Goal: Information Seeking & Learning: Learn about a topic

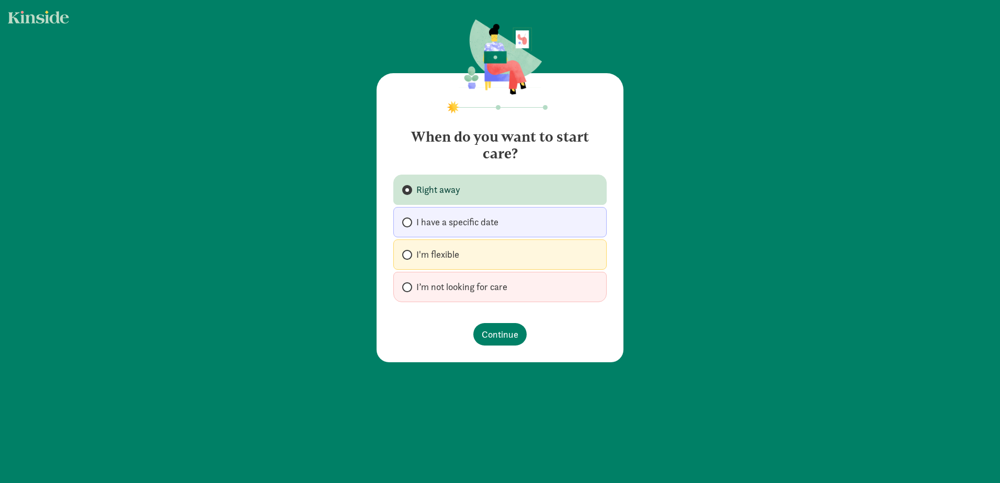
radio input "false"
radio input "true"
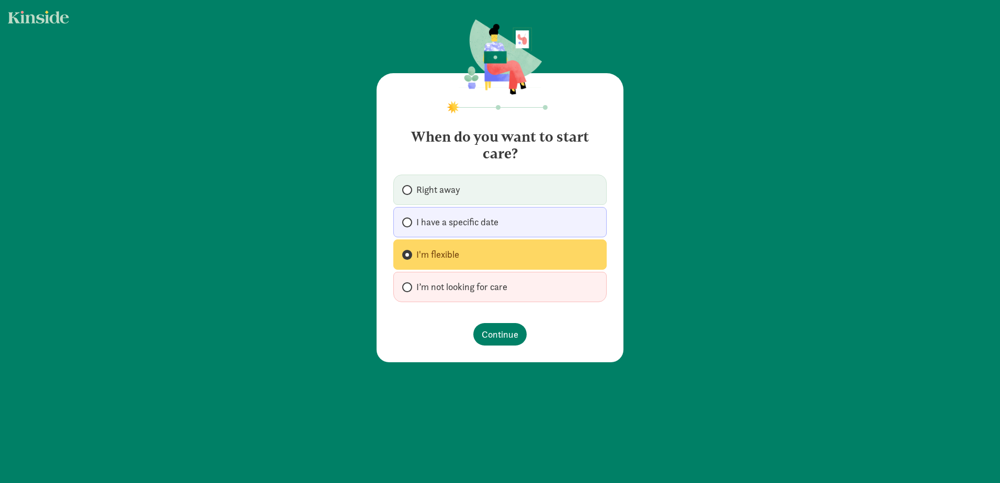
click at [421, 184] on span "Right away" at bounding box center [438, 190] width 44 height 13
click at [409, 187] on input "Right away" at bounding box center [405, 190] width 7 height 7
radio input "true"
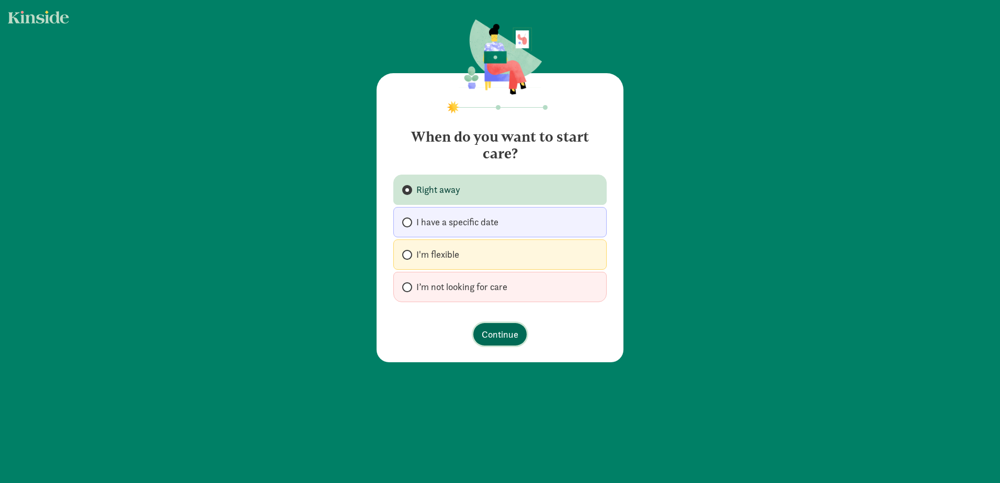
click at [503, 338] on span "Continue" at bounding box center [500, 334] width 37 height 14
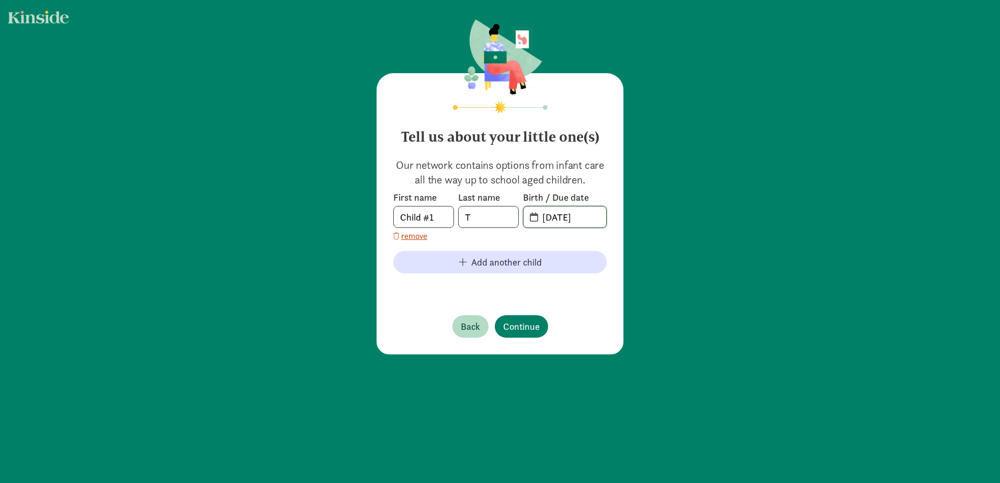
click at [585, 213] on input "02-12-2025" at bounding box center [571, 217] width 70 height 21
click at [485, 218] on input "T" at bounding box center [489, 217] width 60 height 21
click at [568, 216] on input "02-12-2025" at bounding box center [571, 217] width 70 height 21
click at [530, 217] on span "02-12-2025" at bounding box center [565, 217] width 83 height 21
click at [524, 217] on span "02-12-2025" at bounding box center [565, 217] width 83 height 21
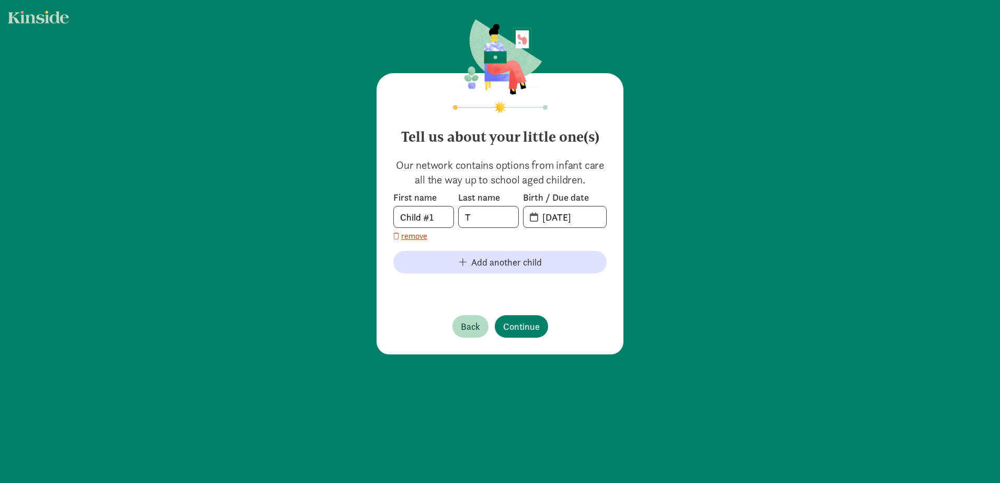
click at [527, 215] on span "02-12-2025" at bounding box center [565, 217] width 83 height 21
click at [566, 214] on input "02-12-2025" at bounding box center [571, 217] width 70 height 21
drag, startPoint x: 587, startPoint y: 218, endPoint x: 528, endPoint y: 226, distance: 59.8
click at [528, 226] on span "02-12-2025" at bounding box center [565, 217] width 83 height 21
type input "03-20-2025"
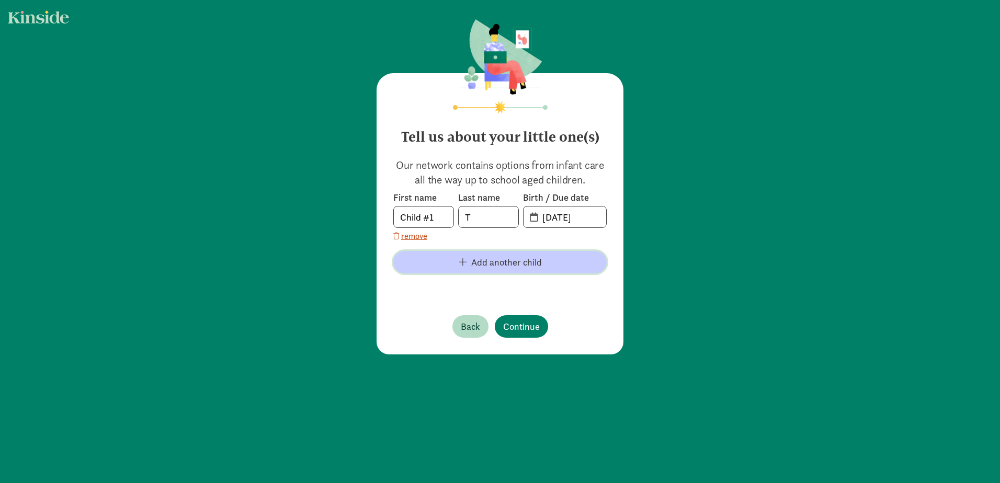
click at [486, 260] on span "Add another child" at bounding box center [506, 262] width 71 height 14
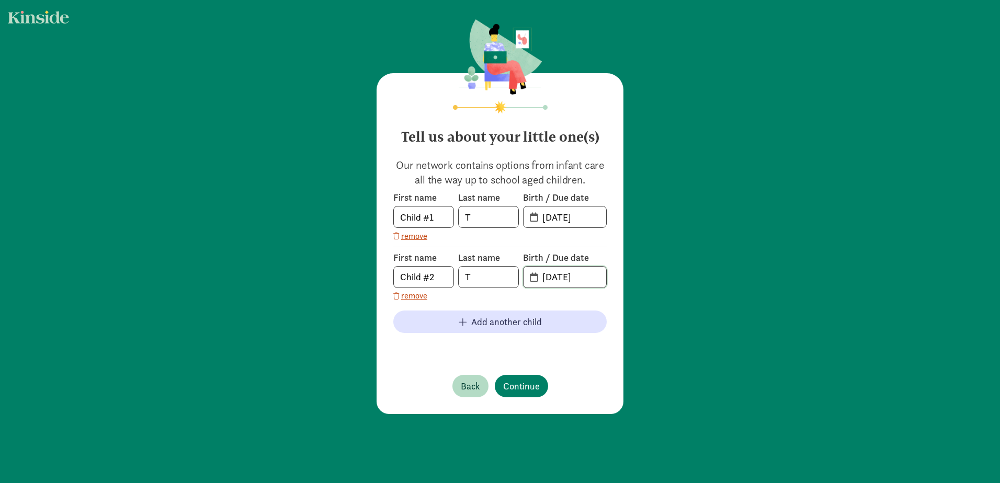
drag, startPoint x: 593, startPoint y: 278, endPoint x: 521, endPoint y: 292, distance: 73.0
click at [523, 292] on div "First name Child #2 Last name T Birth / Due date 09-08-2025 remove" at bounding box center [499, 274] width 213 height 55
type input "01-23-2023"
click at [523, 388] on span "Continue" at bounding box center [521, 386] width 37 height 14
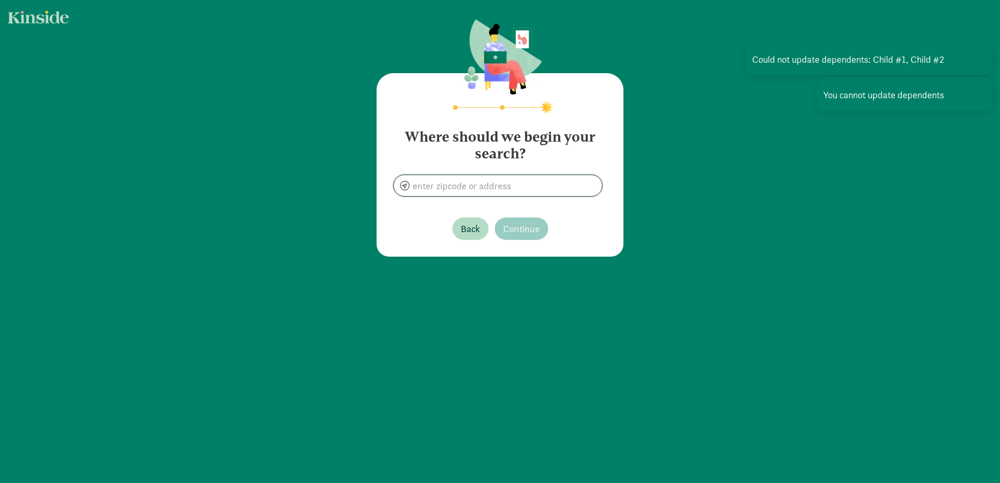
click at [495, 185] on input at bounding box center [498, 185] width 208 height 21
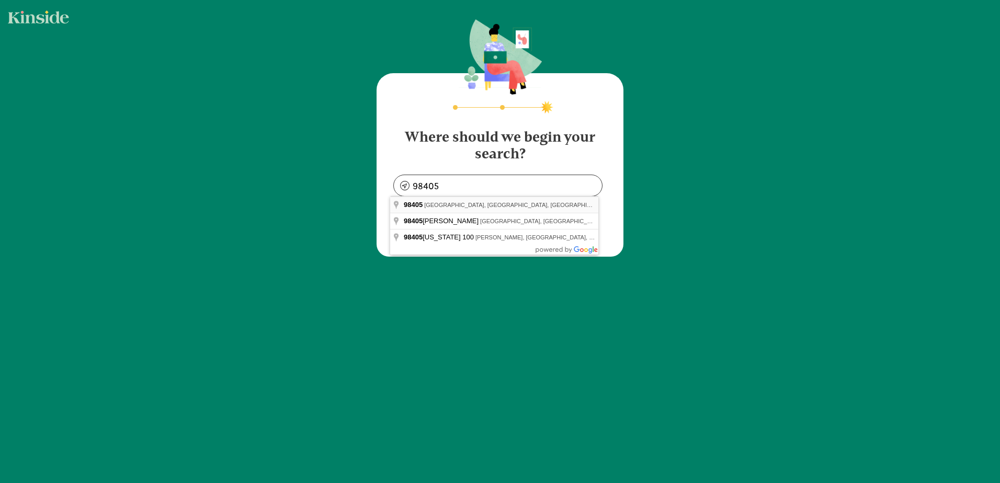
type input "Tacoma, WA 98405, USA"
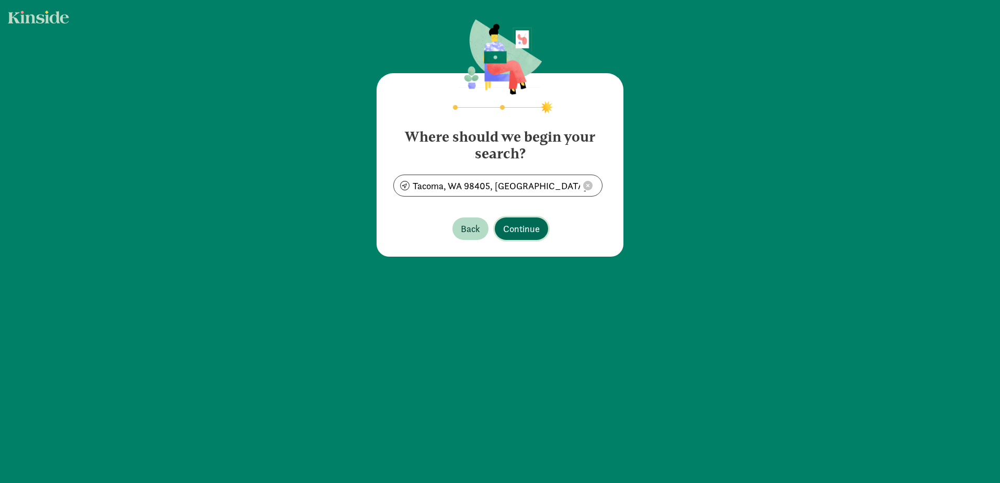
click at [530, 228] on span "Continue" at bounding box center [521, 229] width 37 height 14
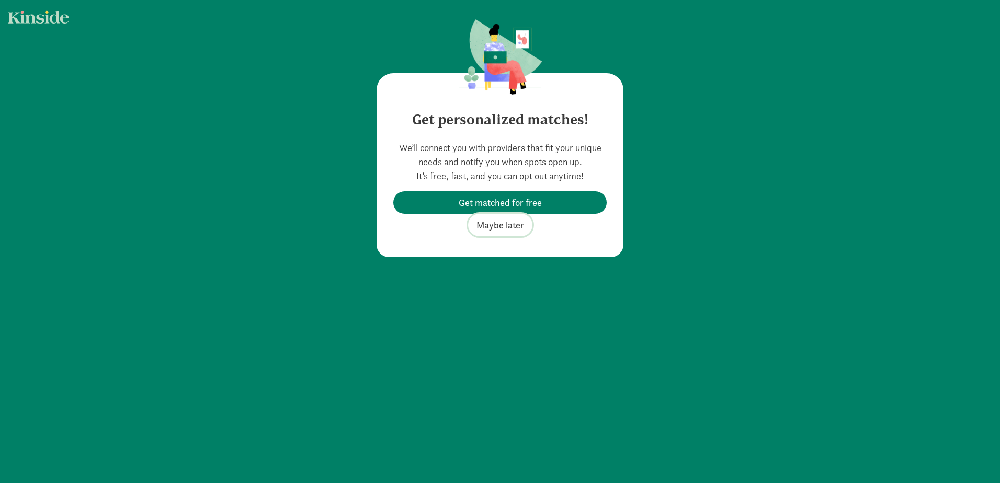
click at [503, 225] on span "Maybe later" at bounding box center [501, 225] width 48 height 14
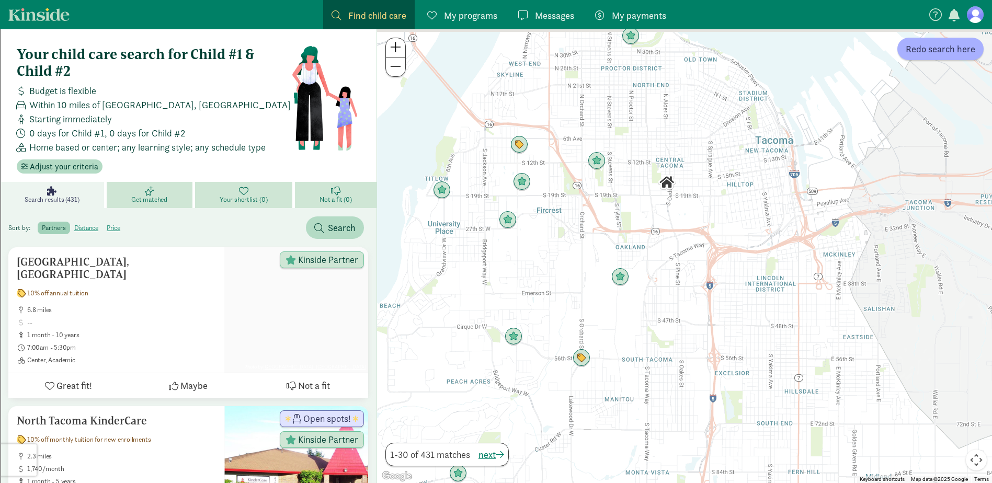
drag, startPoint x: 652, startPoint y: 81, endPoint x: 630, endPoint y: 322, distance: 242.1
click at [630, 322] on div at bounding box center [684, 256] width 615 height 454
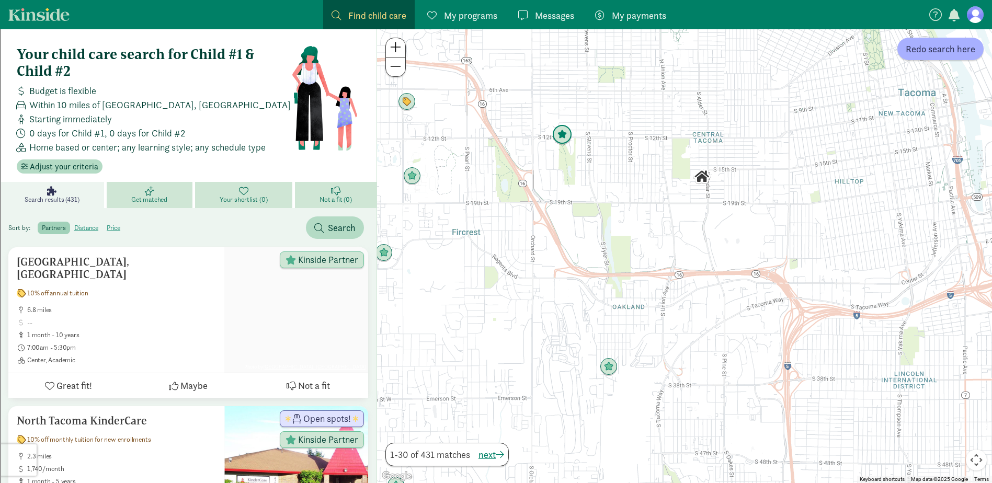
click at [559, 134] on img "Click to see details" at bounding box center [562, 135] width 28 height 28
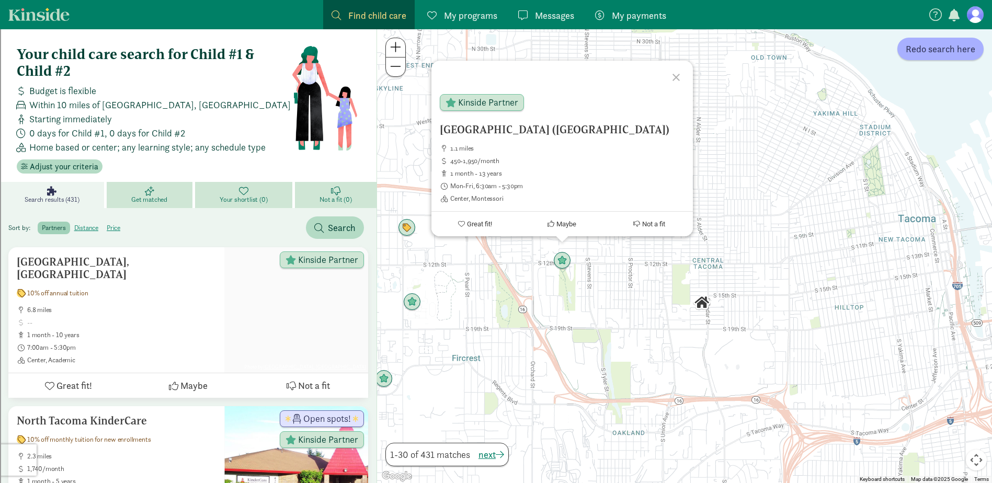
click at [680, 76] on div at bounding box center [678, 76] width 30 height 30
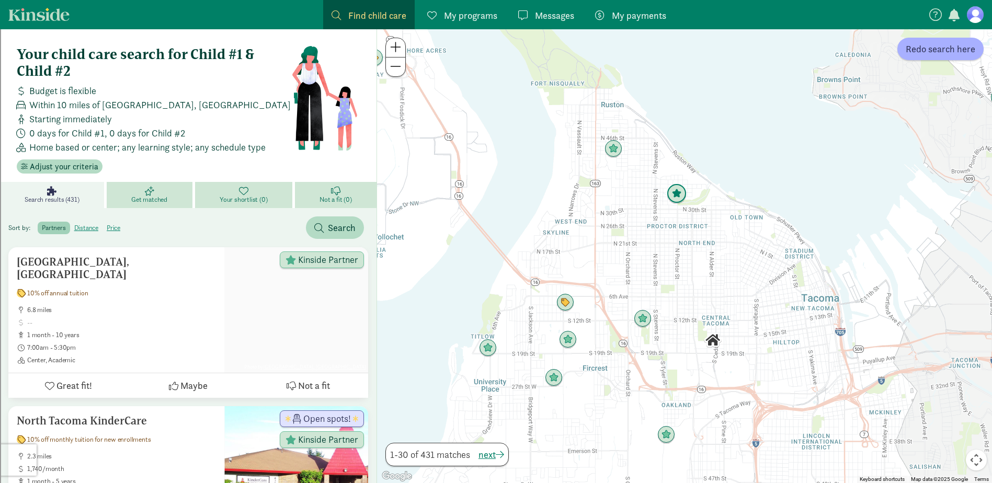
click at [678, 199] on img "Click to see details" at bounding box center [677, 194] width 28 height 28
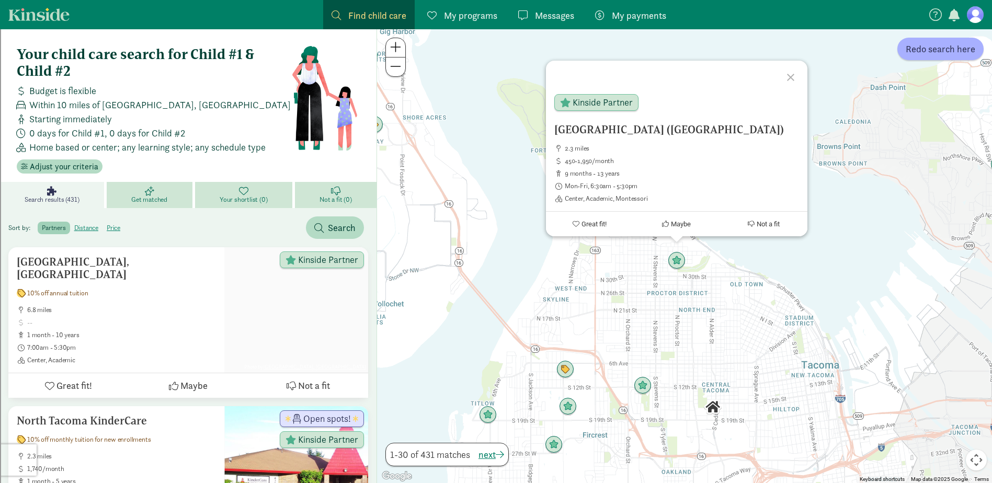
click at [790, 74] on div at bounding box center [792, 76] width 30 height 30
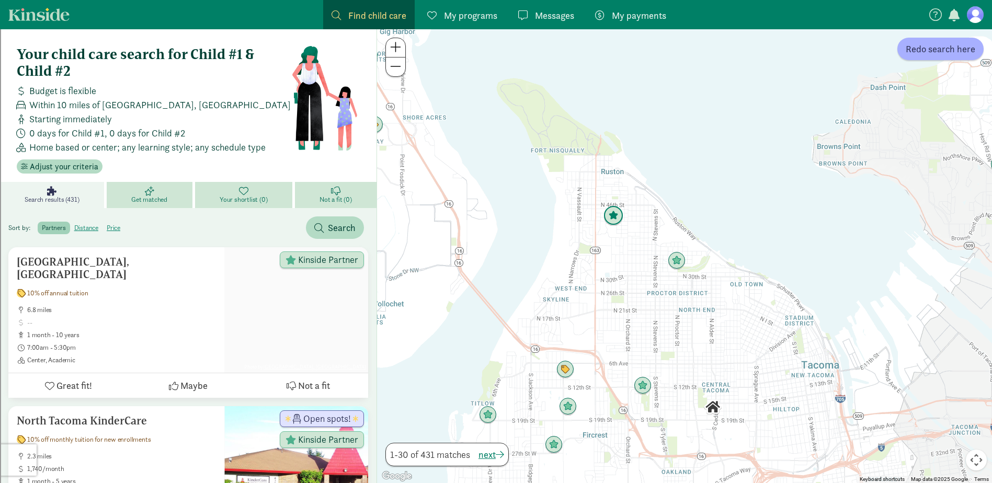
click at [615, 222] on img "Click to see details" at bounding box center [613, 216] width 28 height 28
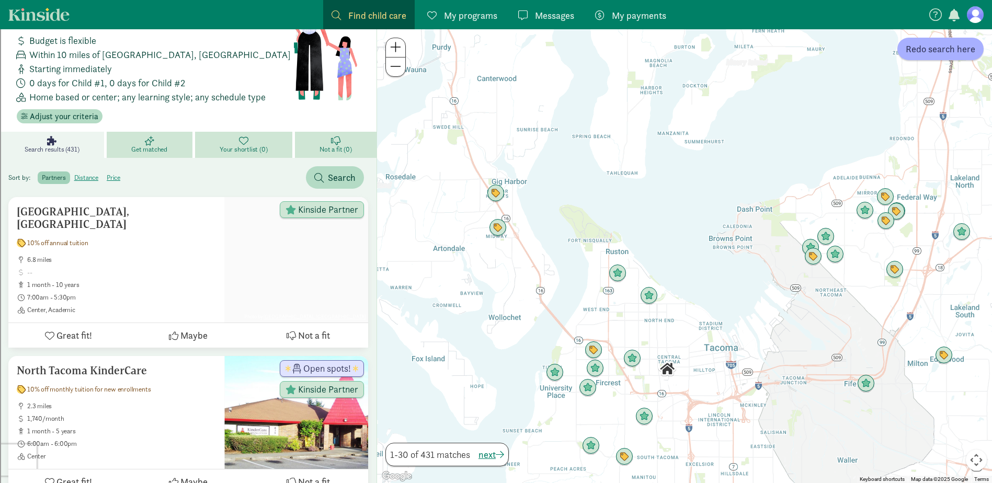
scroll to position [52, 0]
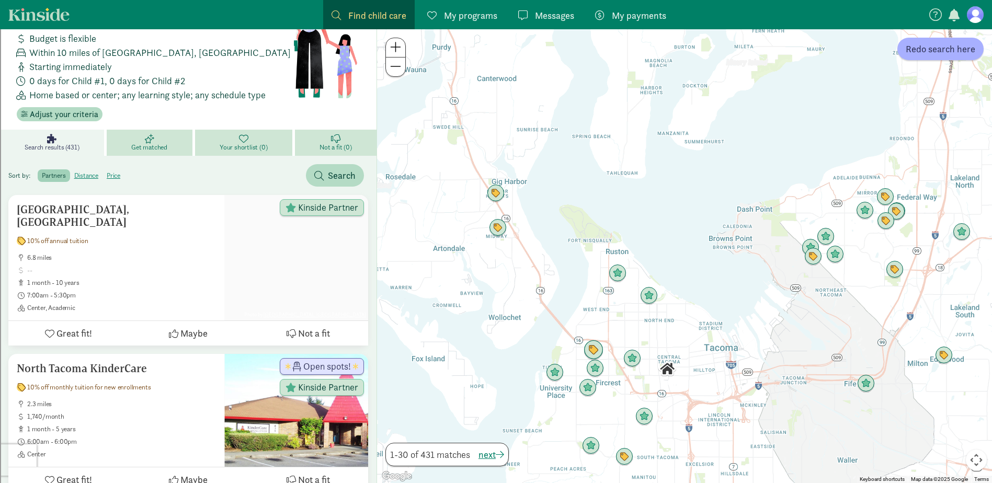
click at [591, 351] on img "Click to see details" at bounding box center [594, 350] width 28 height 28
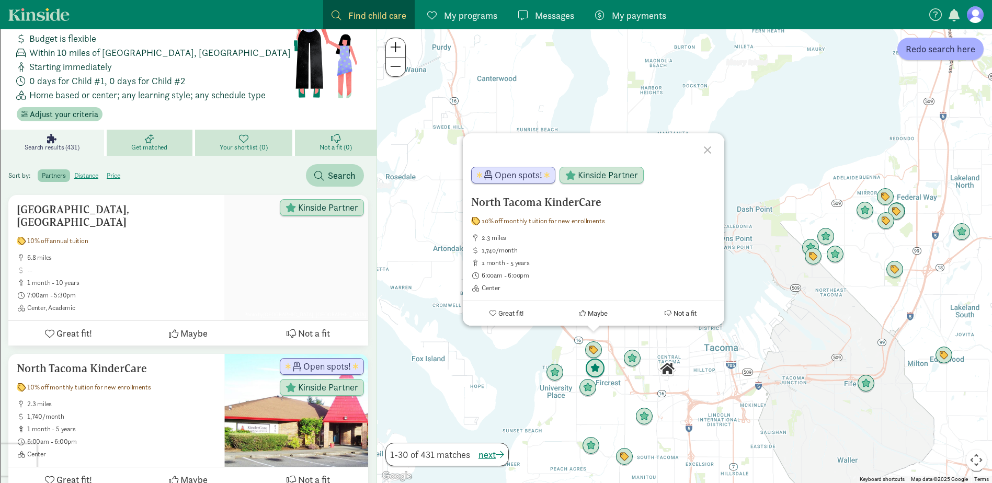
click at [596, 365] on img "Click to see details" at bounding box center [595, 369] width 28 height 28
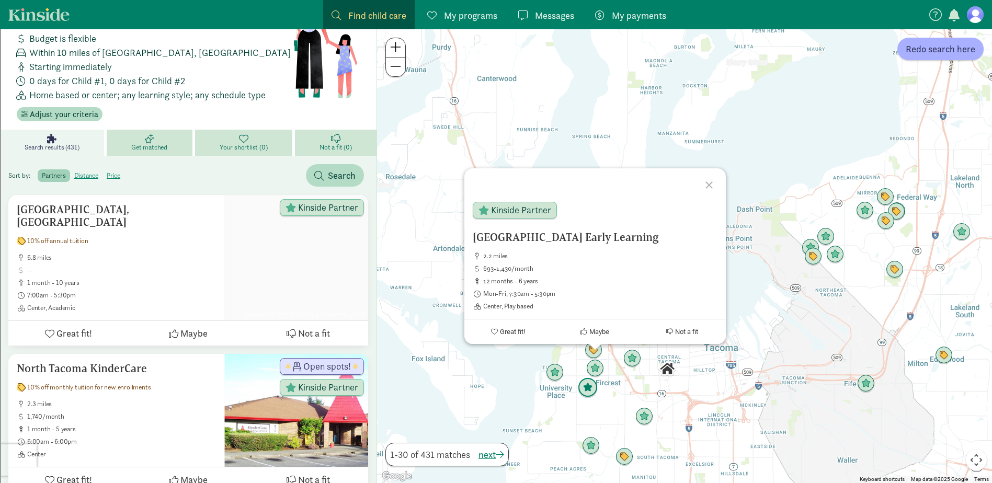
click at [585, 389] on img "Click to see details" at bounding box center [588, 388] width 28 height 28
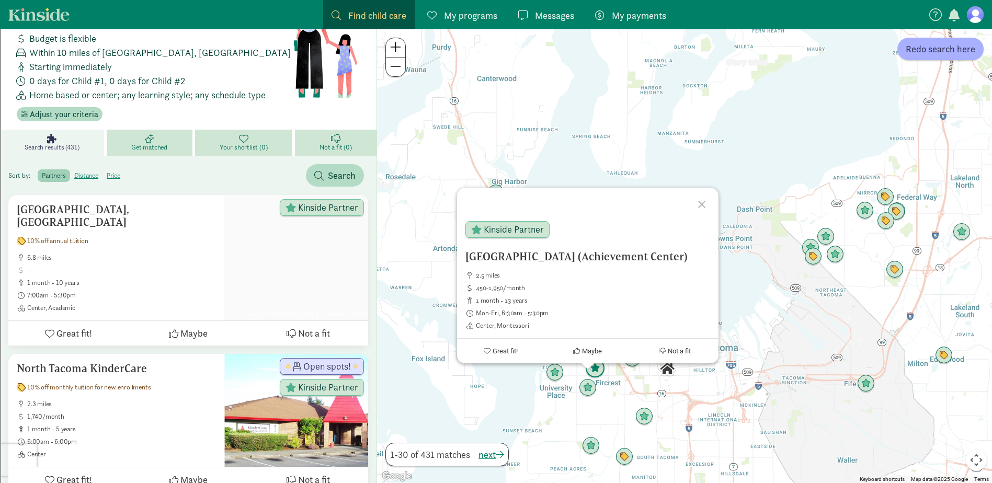
click at [595, 373] on img "Click to see details" at bounding box center [595, 369] width 28 height 28
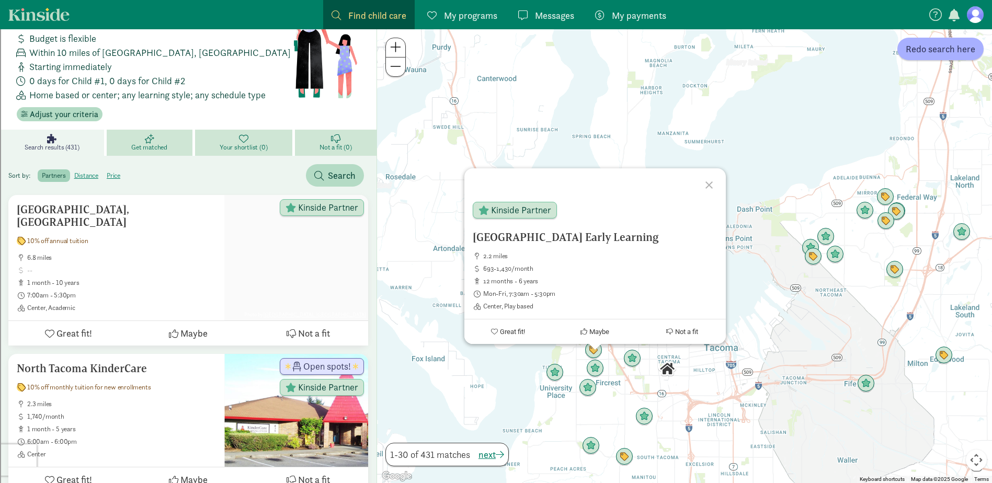
click at [539, 235] on h5 "[GEOGRAPHIC_DATA] Early Learning" at bounding box center [595, 237] width 245 height 13
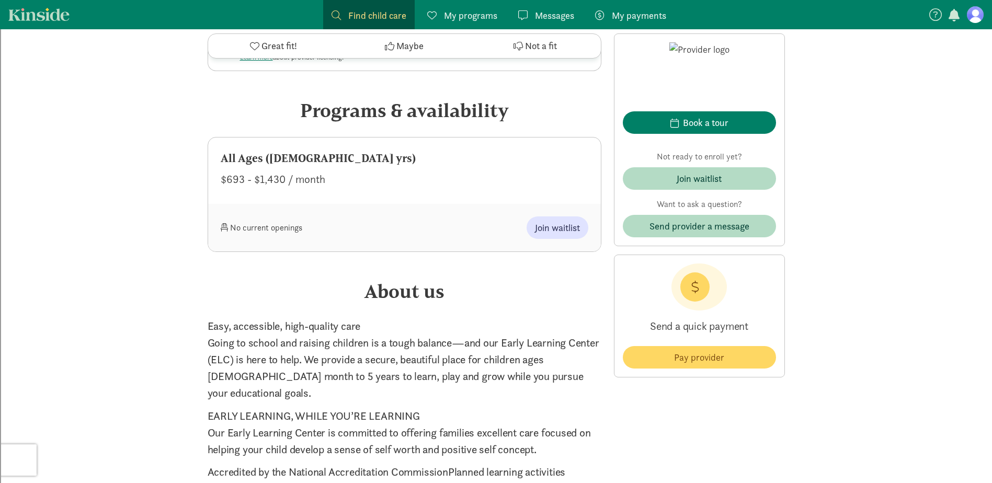
scroll to position [523, 0]
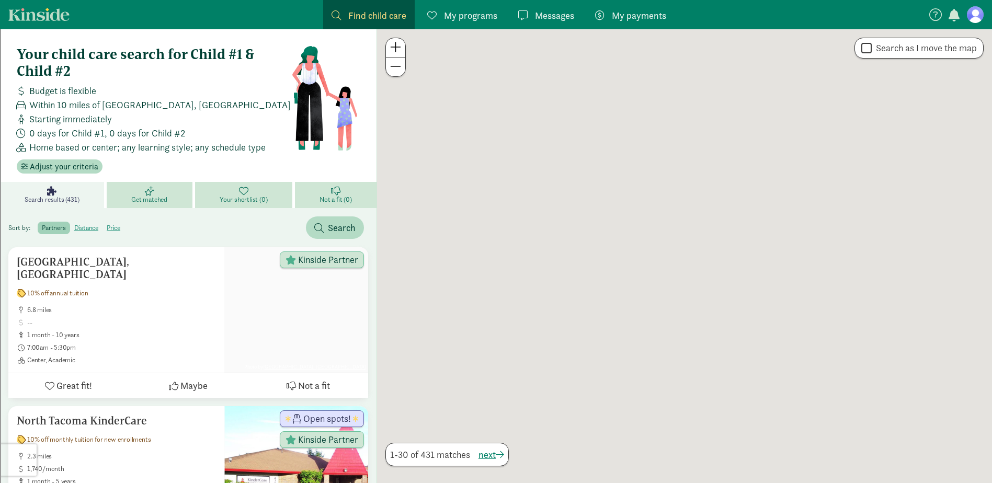
scroll to position [52, 0]
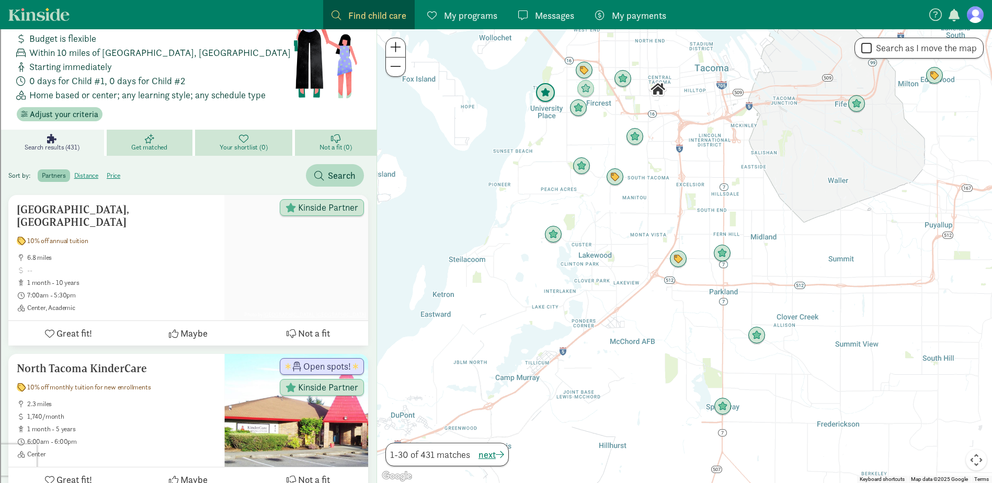
click at [545, 92] on img "Click to see details" at bounding box center [545, 93] width 28 height 28
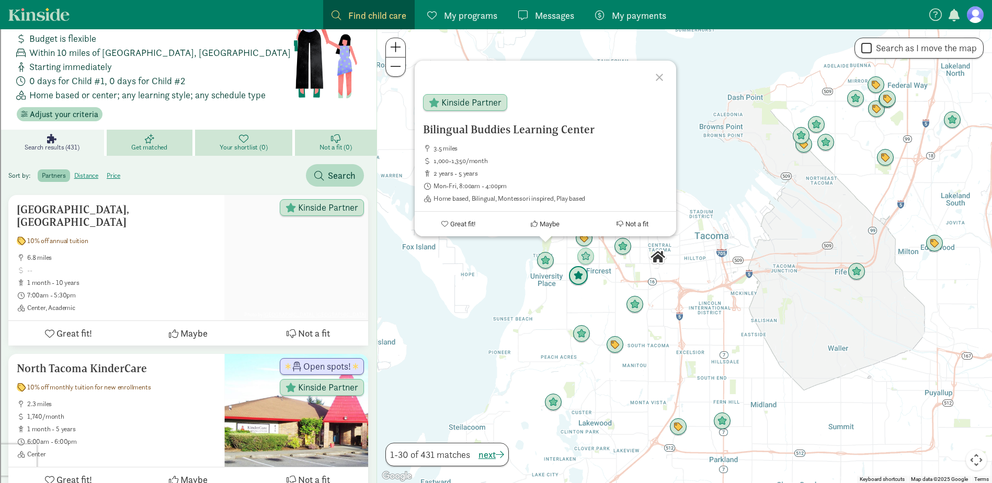
click at [580, 275] on img "Click to see details" at bounding box center [578, 276] width 28 height 28
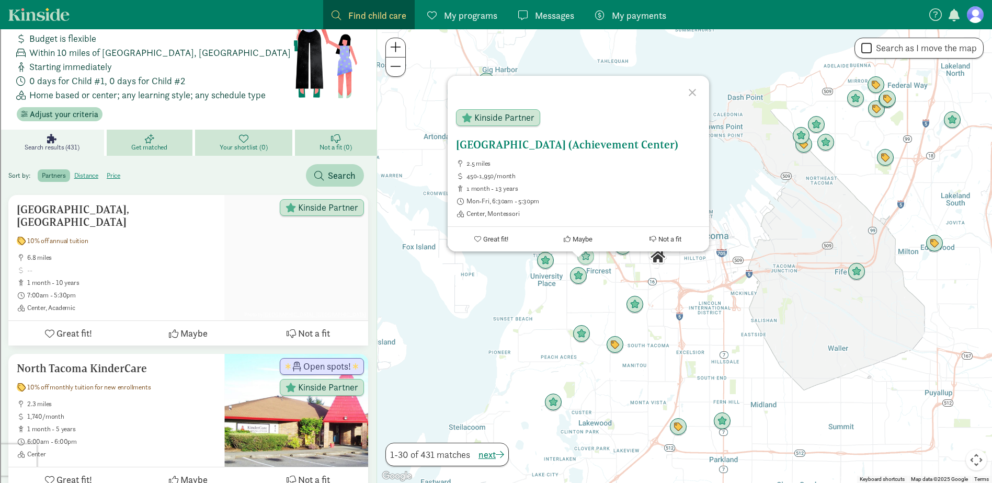
click at [523, 126] on div "Kinside Partner" at bounding box center [565, 120] width 235 height 38
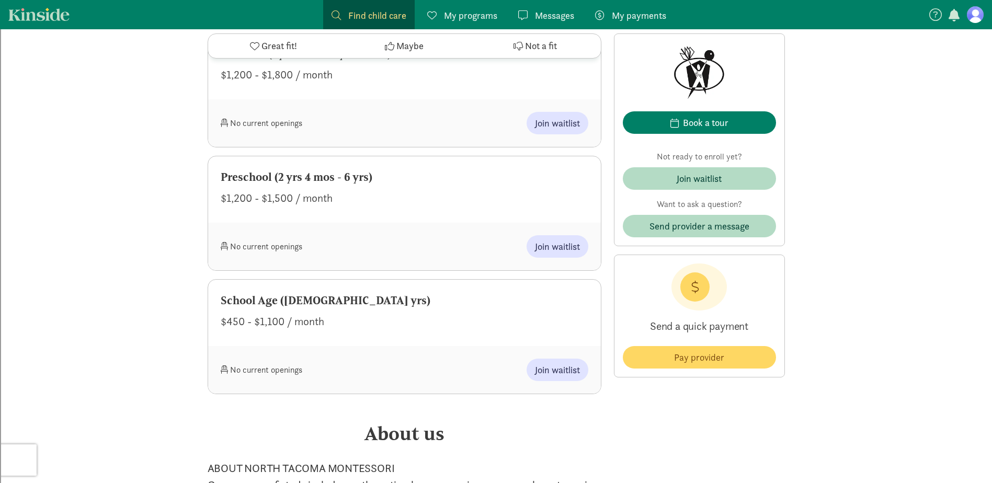
scroll to position [680, 0]
